Goal: Task Accomplishment & Management: Manage account settings

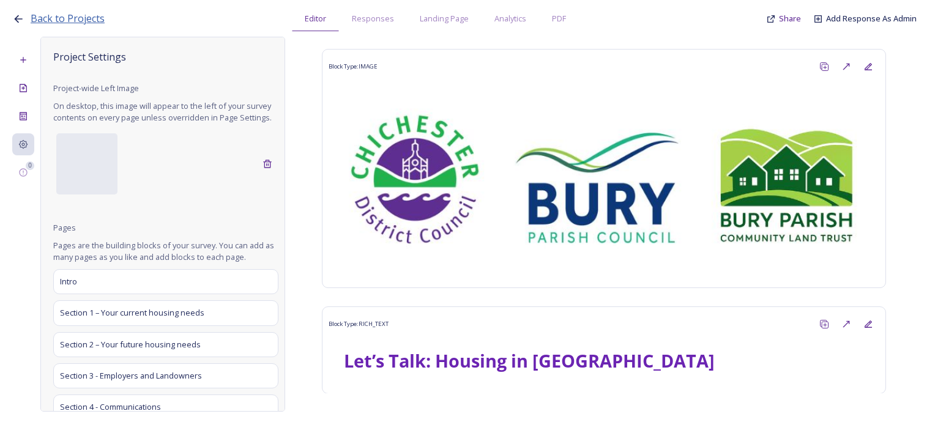
click at [67, 20] on span "Back to Projects" at bounding box center [68, 18] width 74 height 13
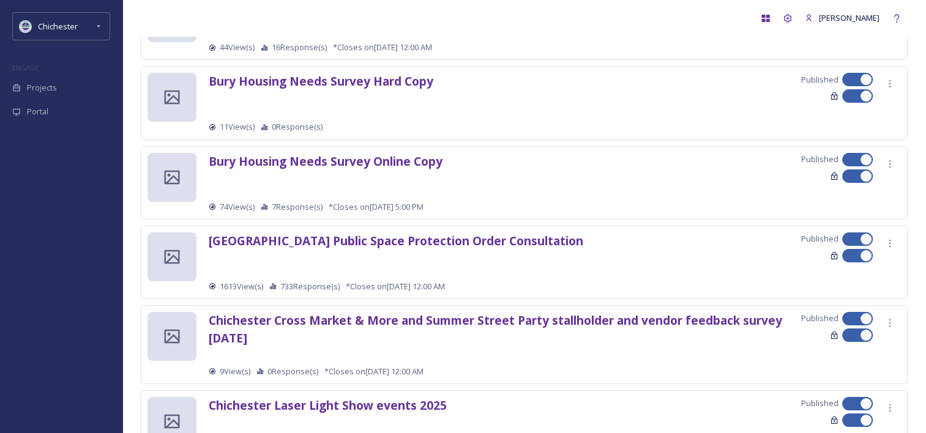
scroll to position [122, 0]
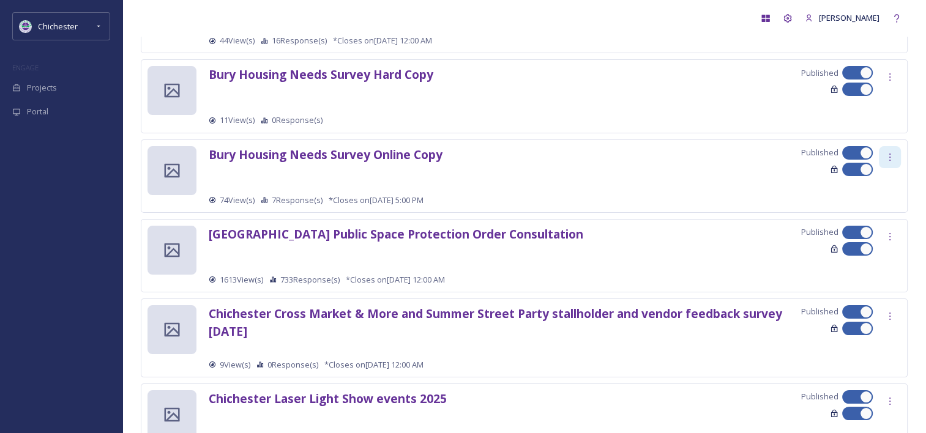
click at [898, 154] on div at bounding box center [890, 157] width 22 height 22
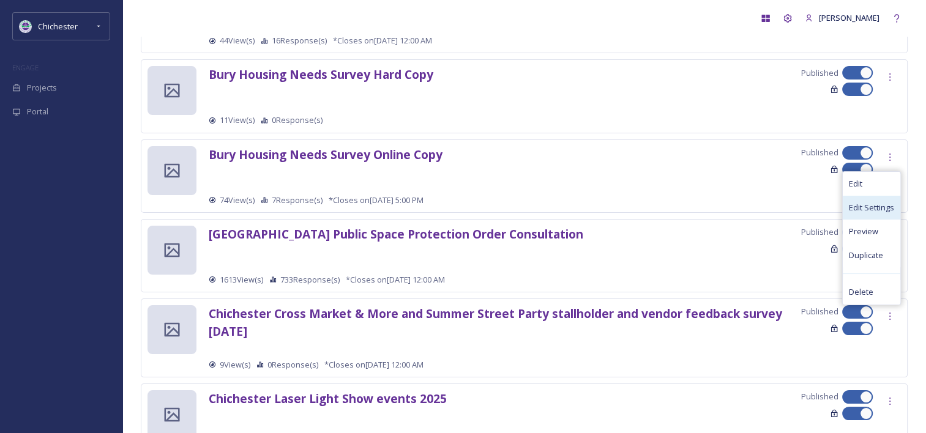
click at [868, 205] on span "Edit Settings" at bounding box center [871, 208] width 45 height 12
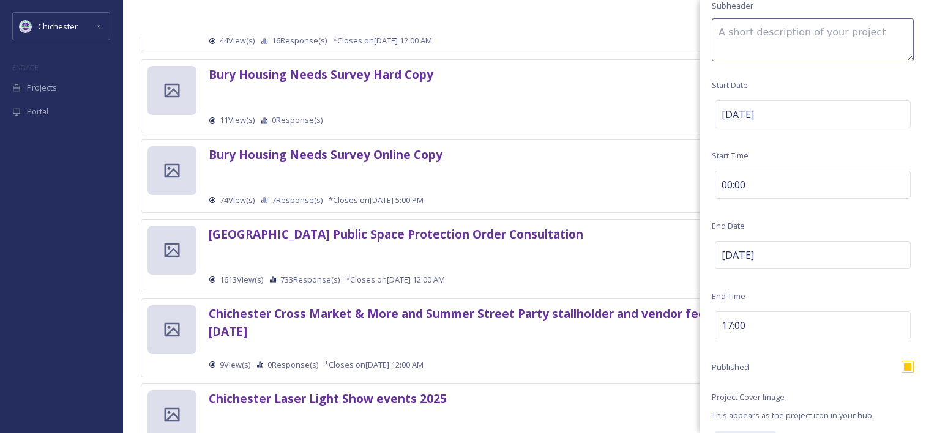
scroll to position [184, 0]
click at [806, 242] on div "[DATE]" at bounding box center [813, 253] width 196 height 28
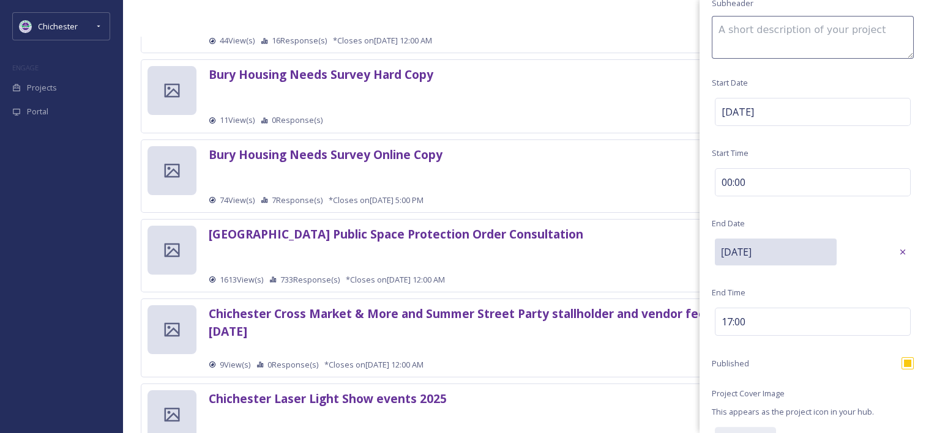
scroll to position [327, 0]
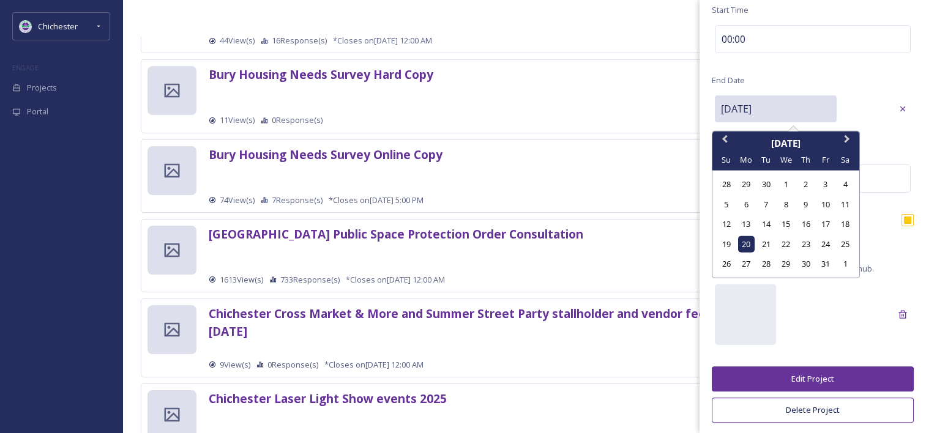
click at [768, 111] on input "[DATE]" at bounding box center [776, 109] width 122 height 27
click at [744, 264] on div "27" at bounding box center [746, 264] width 17 height 17
type input "[DATE]"
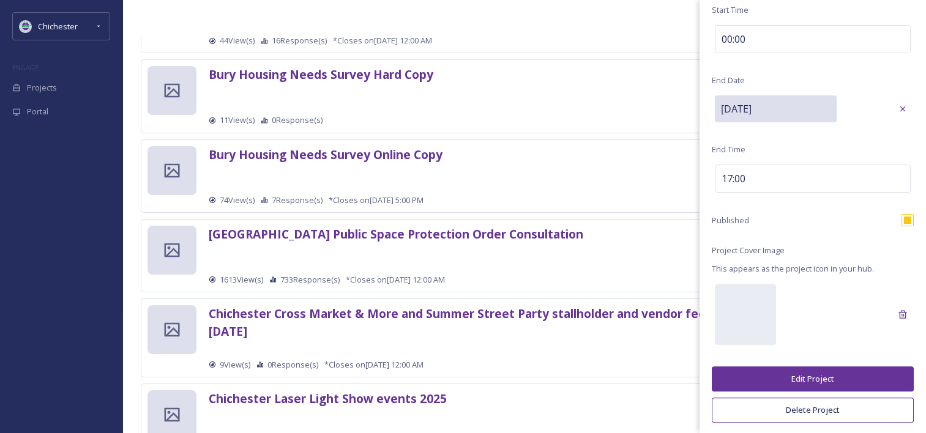
click at [796, 375] on button "Edit Project" at bounding box center [813, 379] width 202 height 25
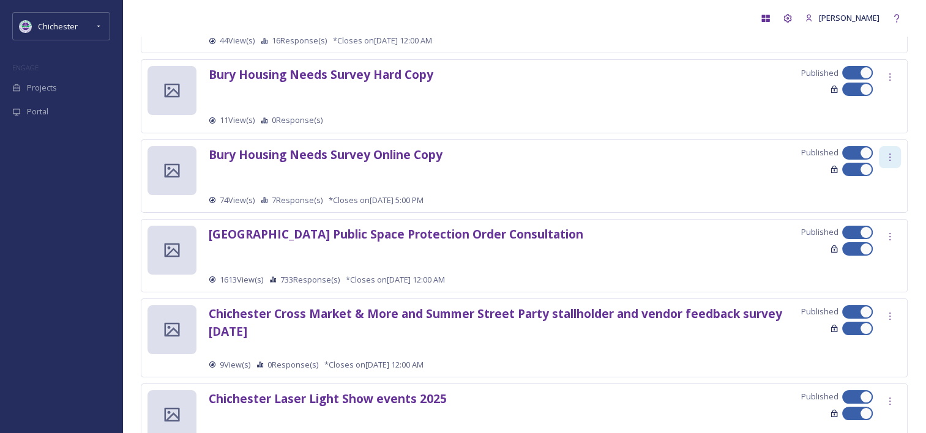
click at [892, 161] on icon at bounding box center [890, 157] width 10 height 10
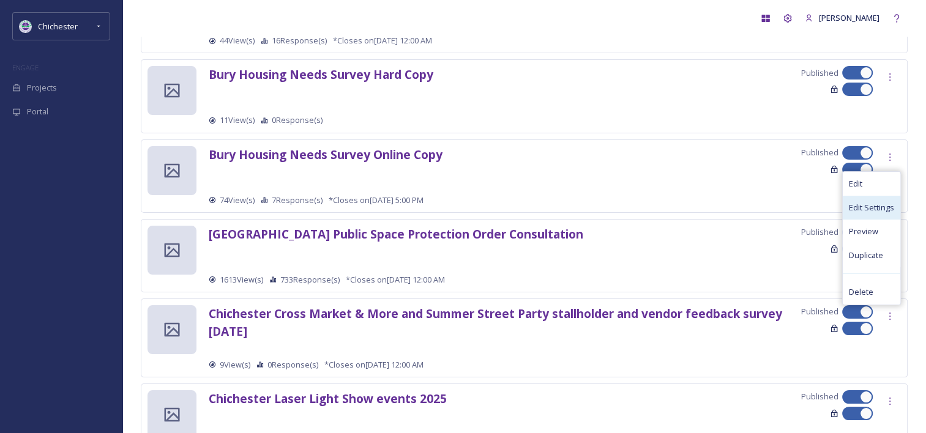
click at [873, 208] on span "Edit Settings" at bounding box center [871, 208] width 45 height 12
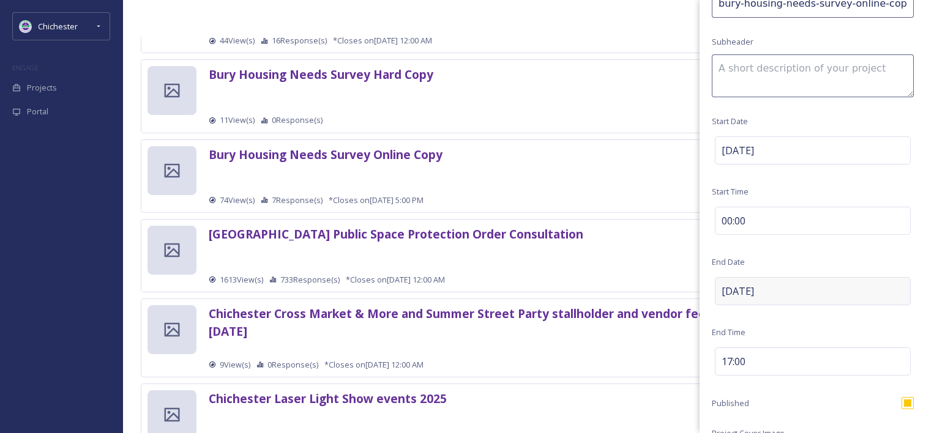
scroll to position [144, 0]
click at [797, 144] on div "[DATE]" at bounding box center [813, 151] width 196 height 28
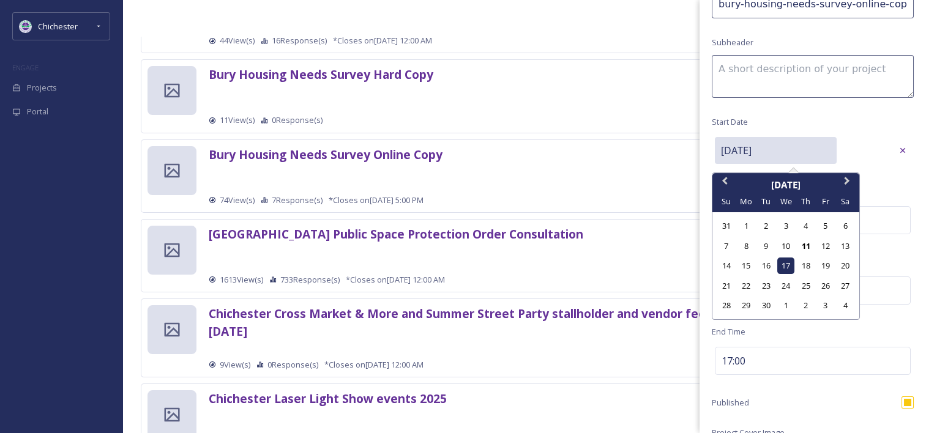
click at [797, 144] on input "[DATE]" at bounding box center [776, 150] width 122 height 27
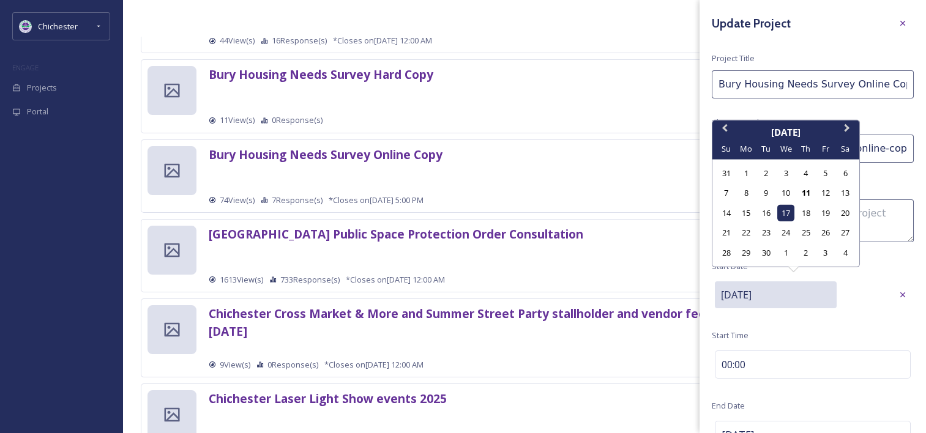
scroll to position [0, 0]
click at [681, 34] on div "[PERSON_NAME]" at bounding box center [524, 18] width 767 height 36
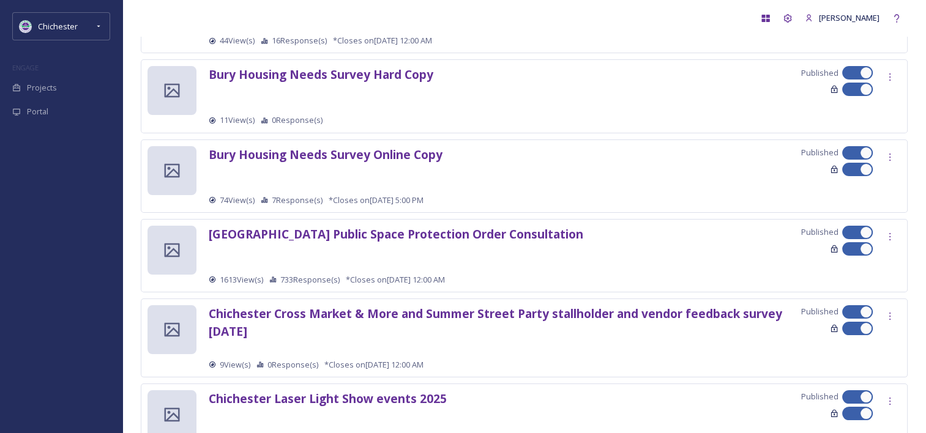
click at [867, 151] on div at bounding box center [866, 153] width 12 height 12
checkbox input "false"
click at [899, 156] on div at bounding box center [890, 157] width 22 height 22
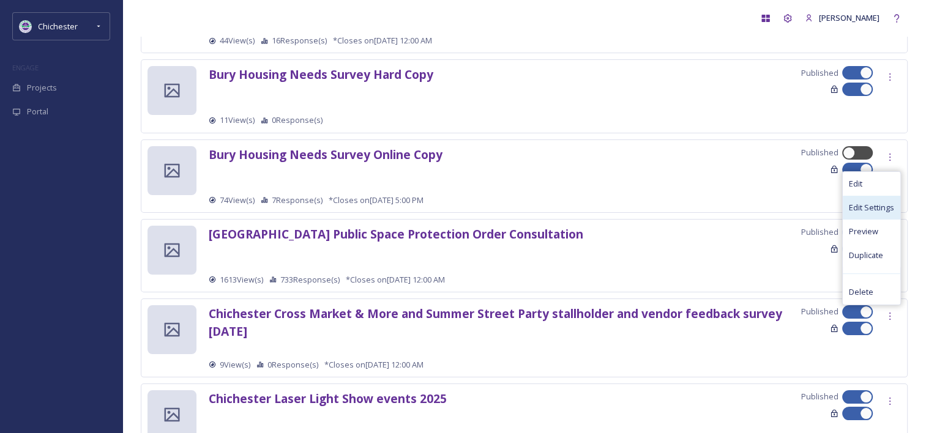
click at [869, 209] on span "Edit Settings" at bounding box center [871, 208] width 45 height 12
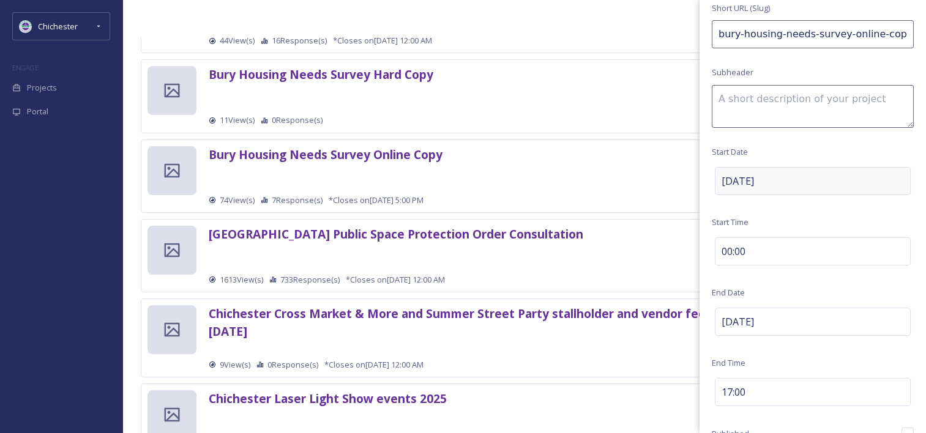
scroll to position [122, 0]
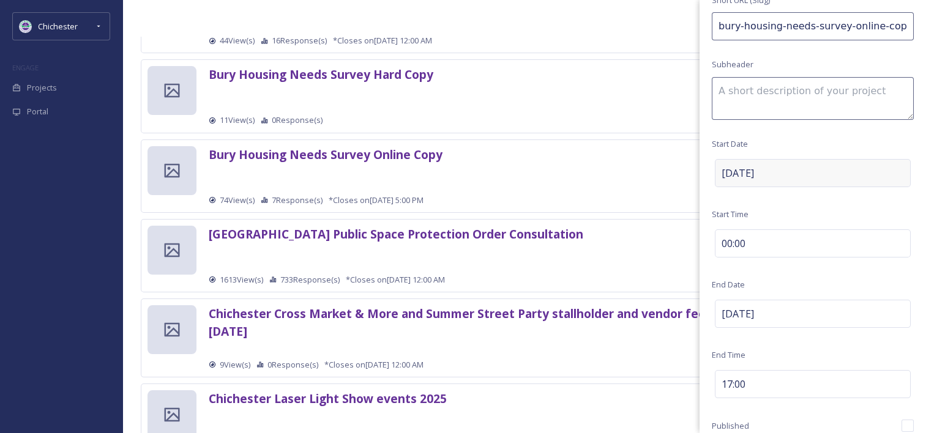
click at [802, 165] on div "[DATE]" at bounding box center [813, 173] width 196 height 28
click at [792, 167] on input "[DATE]" at bounding box center [776, 172] width 122 height 27
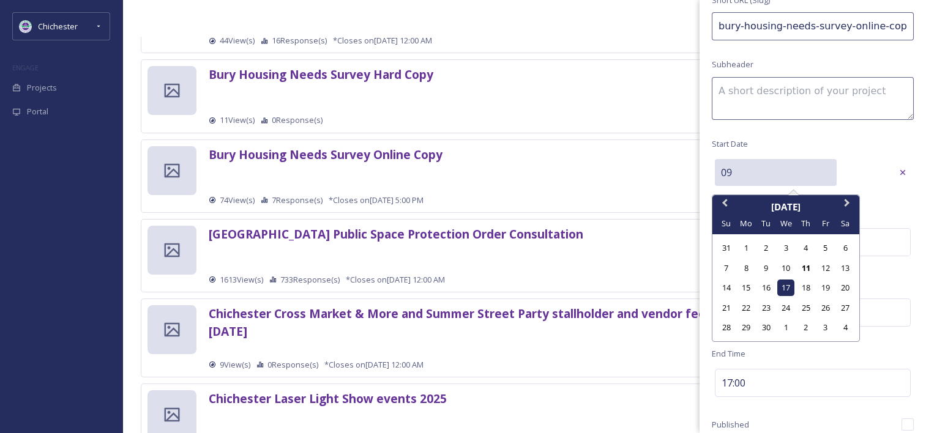
type input "0"
click at [798, 143] on div "Update Project Project Title Bury Housing Needs Survey Online Copy Short URL (S…" at bounding box center [813, 259] width 227 height 762
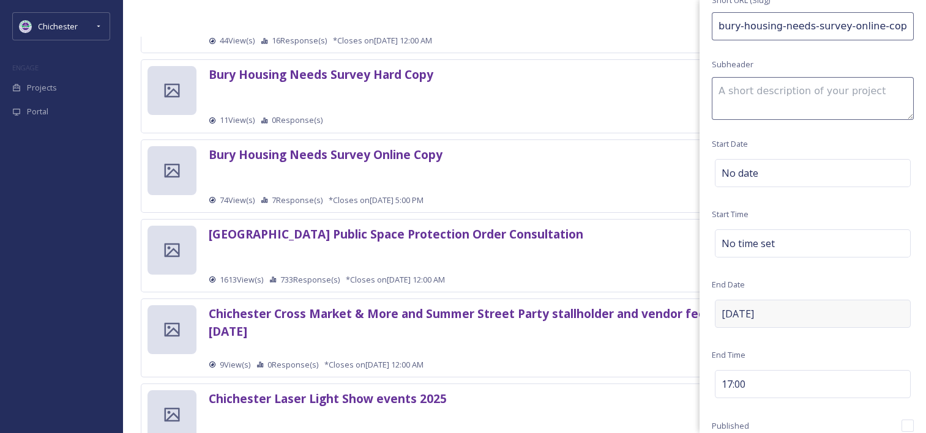
click at [787, 314] on div "[DATE]" at bounding box center [813, 314] width 196 height 28
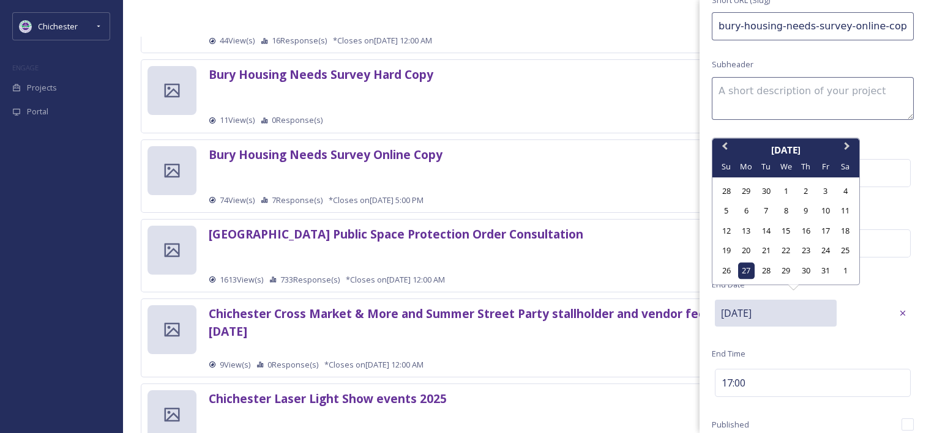
drag, startPoint x: 790, startPoint y: 313, endPoint x: 681, endPoint y: 303, distance: 109.4
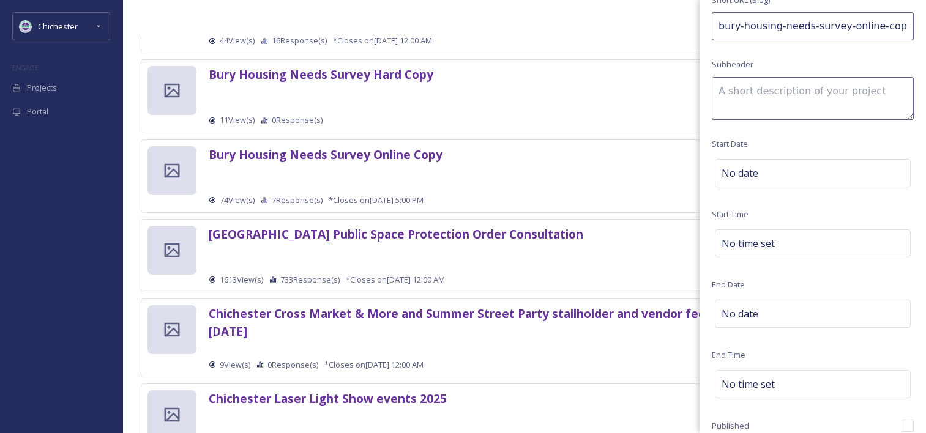
click at [887, 218] on div "Update Project Project Title Bury Housing Needs Survey Online Copy Short URL (S…" at bounding box center [813, 259] width 227 height 763
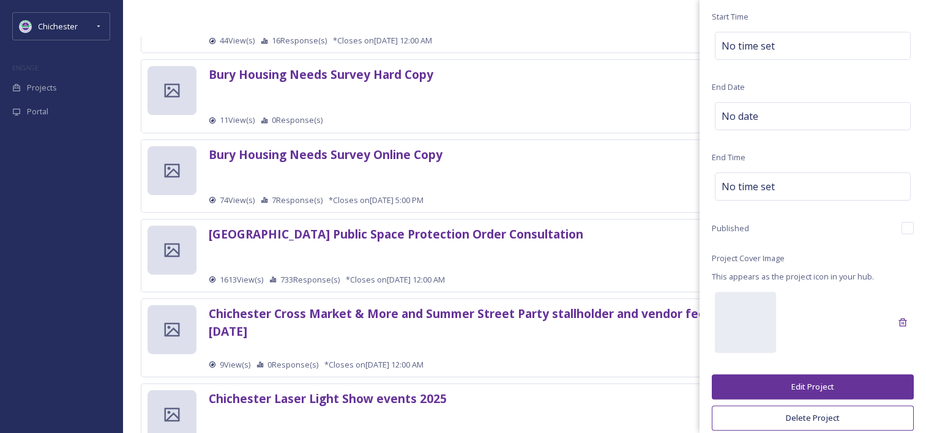
scroll to position [328, 0]
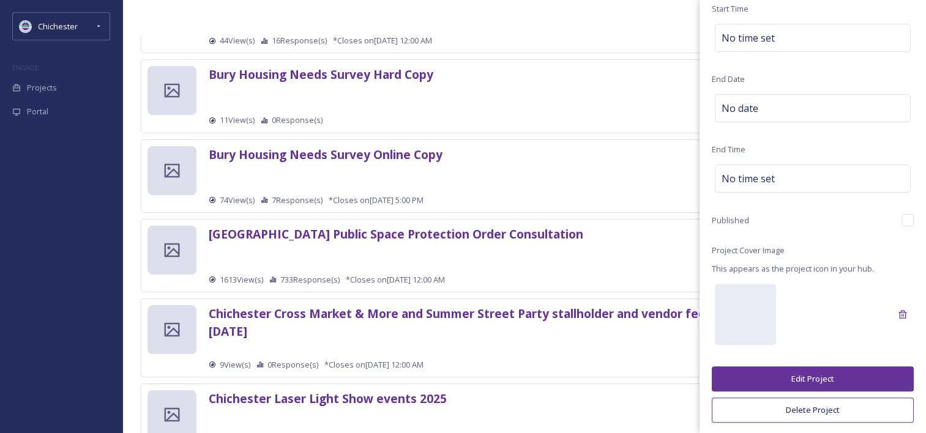
click at [813, 372] on button "Edit Project" at bounding box center [813, 379] width 202 height 25
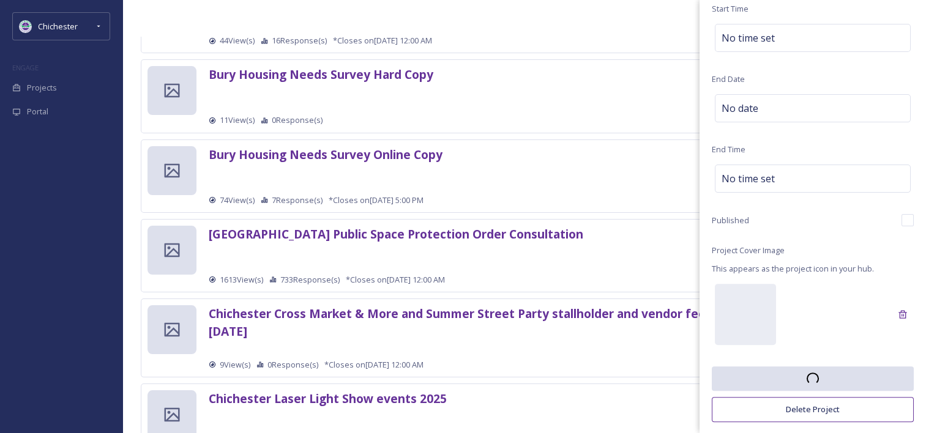
scroll to position [0, 0]
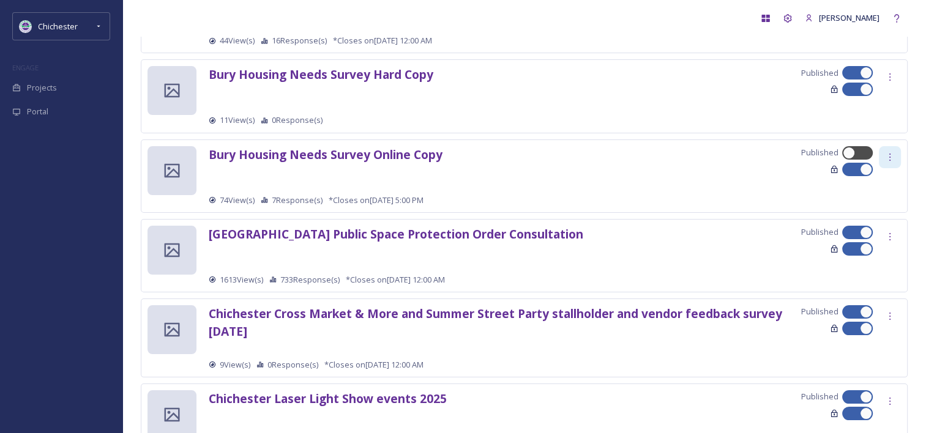
click at [890, 152] on icon at bounding box center [890, 157] width 10 height 10
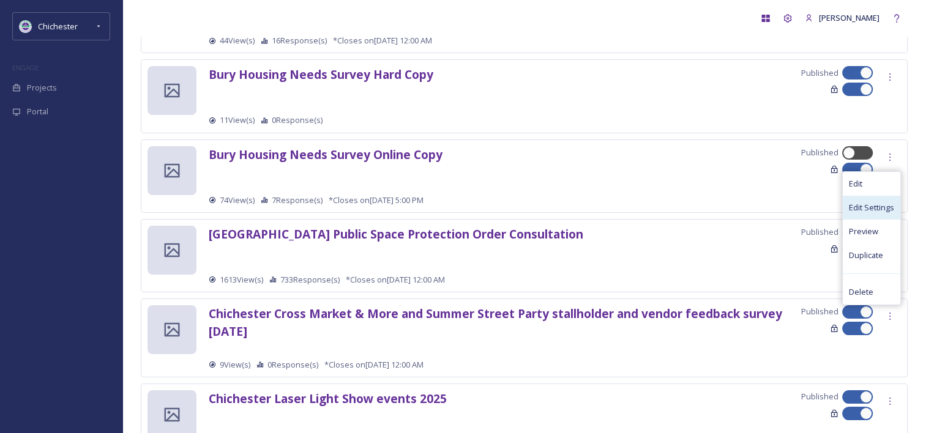
click at [877, 210] on span "Edit Settings" at bounding box center [871, 208] width 45 height 12
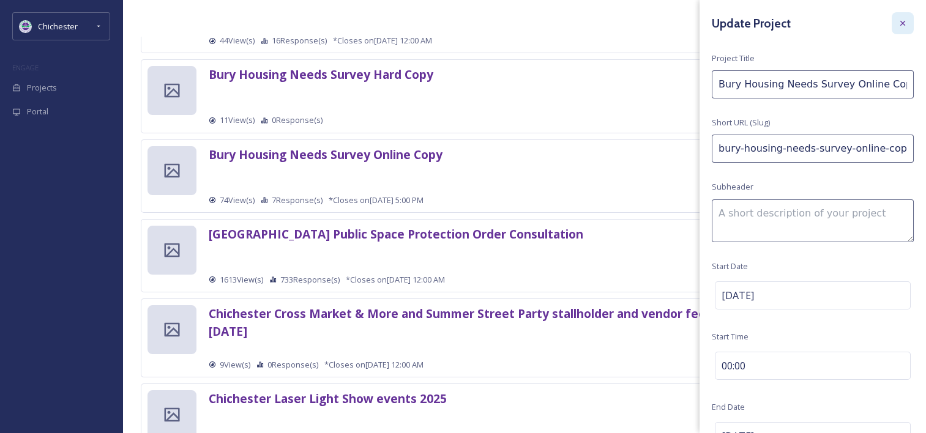
click at [898, 21] on icon at bounding box center [903, 23] width 10 height 10
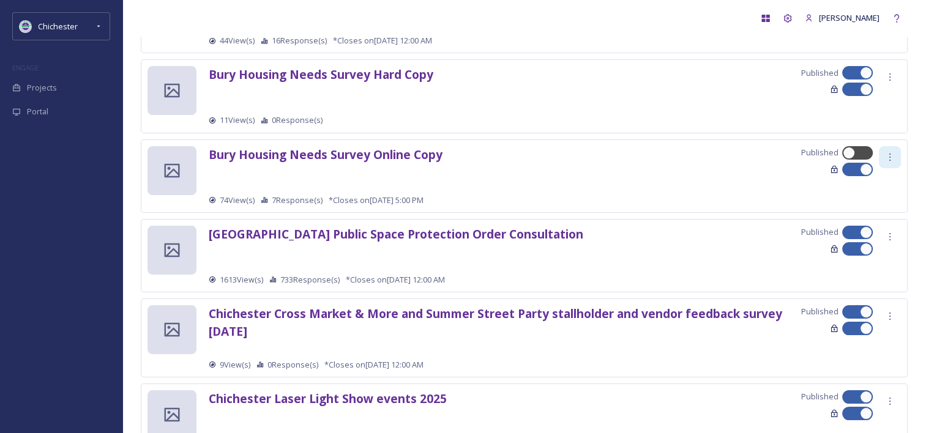
click at [895, 151] on div at bounding box center [890, 157] width 22 height 22
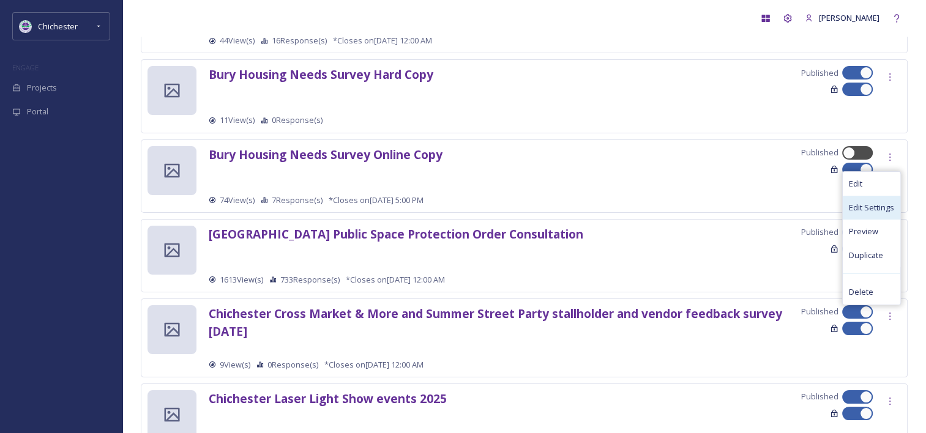
click at [884, 206] on span "Edit Settings" at bounding box center [871, 208] width 45 height 12
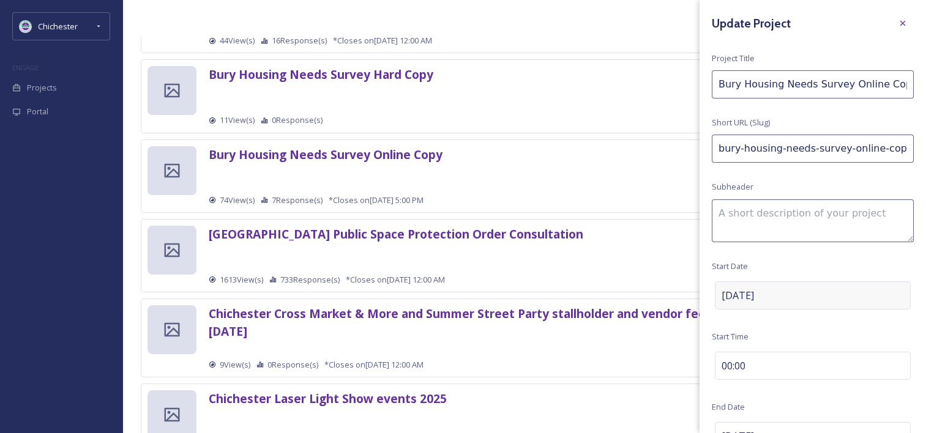
click at [774, 302] on div "[DATE]" at bounding box center [813, 296] width 196 height 28
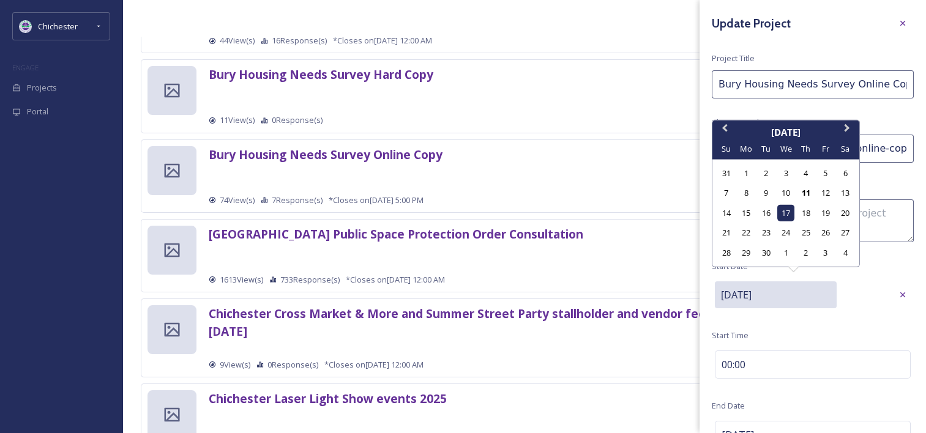
click at [784, 299] on input "[DATE]" at bounding box center [776, 295] width 122 height 27
click at [806, 193] on div "11" at bounding box center [806, 193] width 17 height 17
type input "[DATE]"
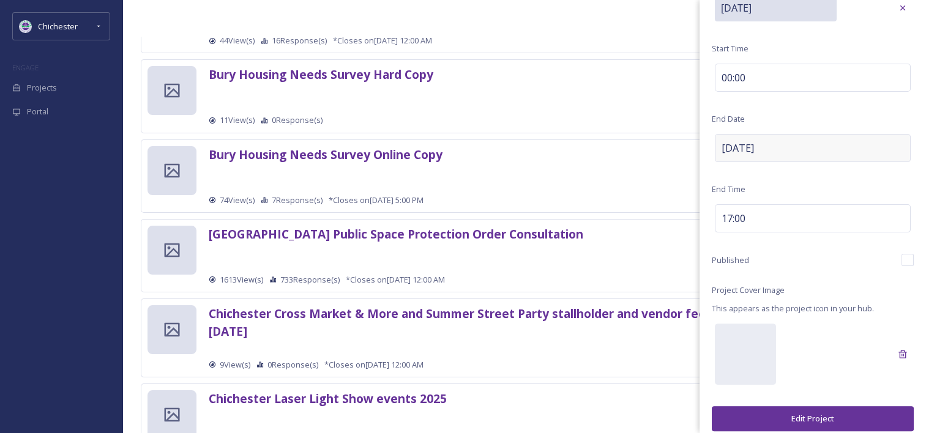
scroll to position [327, 0]
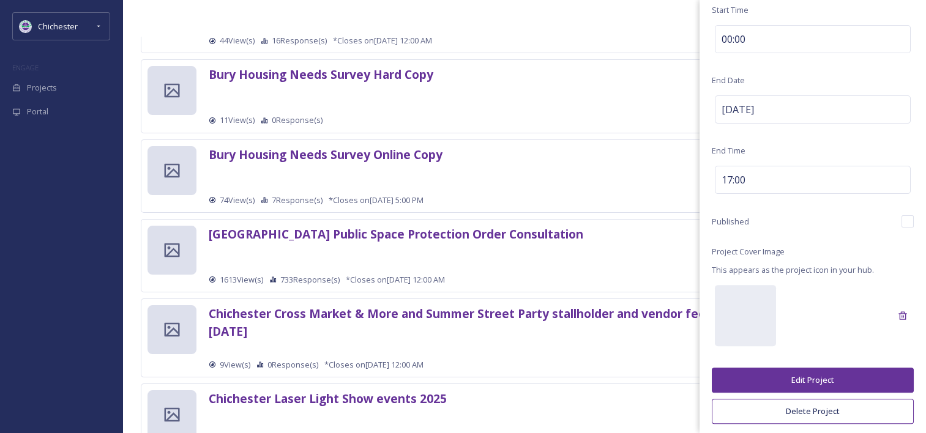
click at [793, 375] on button "Edit Project" at bounding box center [813, 380] width 202 height 25
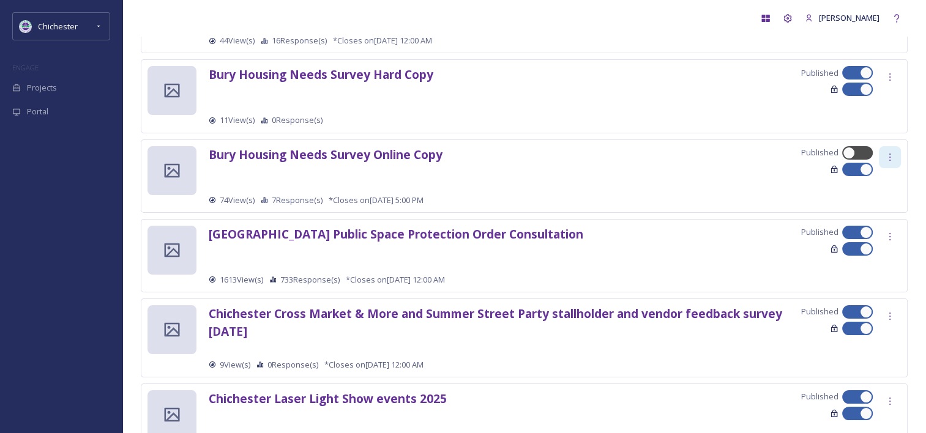
click at [892, 152] on icon at bounding box center [890, 157] width 10 height 10
click at [862, 152] on div at bounding box center [864, 153] width 6 height 6
checkbox input "true"
click at [884, 154] on div at bounding box center [890, 157] width 22 height 22
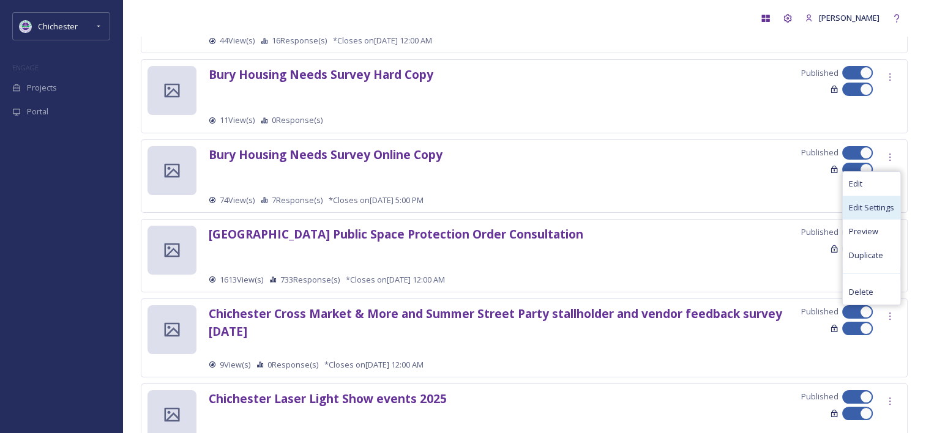
click at [882, 208] on span "Edit Settings" at bounding box center [871, 208] width 45 height 12
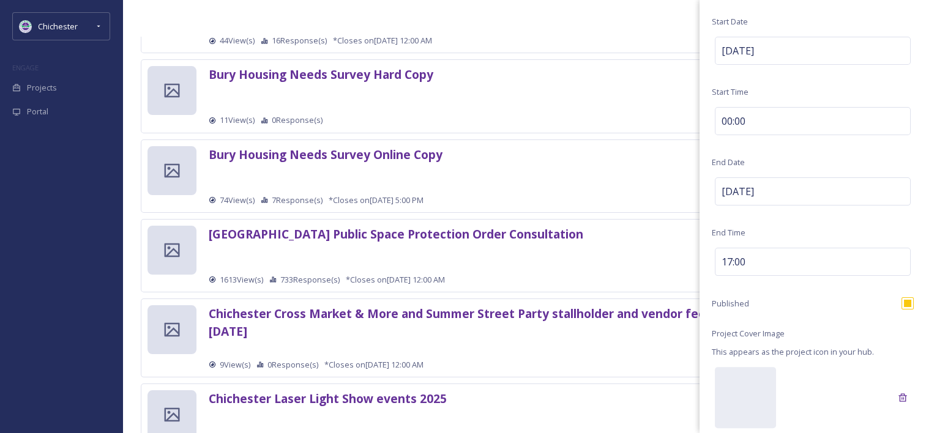
scroll to position [122, 0]
